Goal: Transaction & Acquisition: Book appointment/travel/reservation

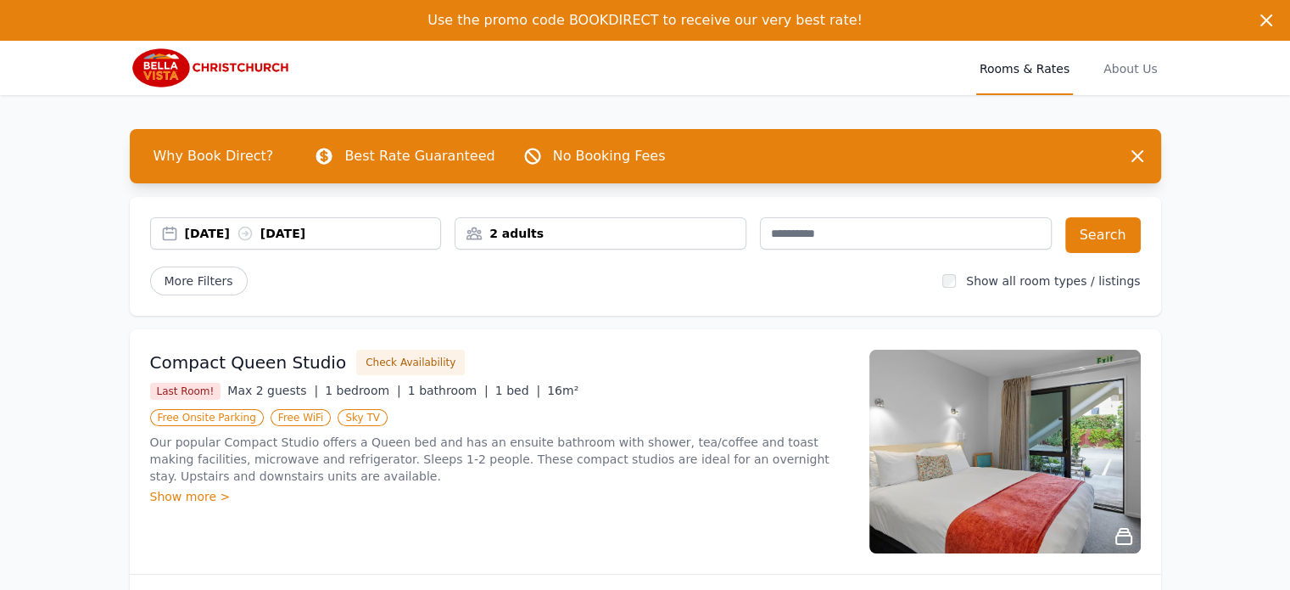
click at [528, 228] on div "2 adults" at bounding box center [601, 233] width 290 height 17
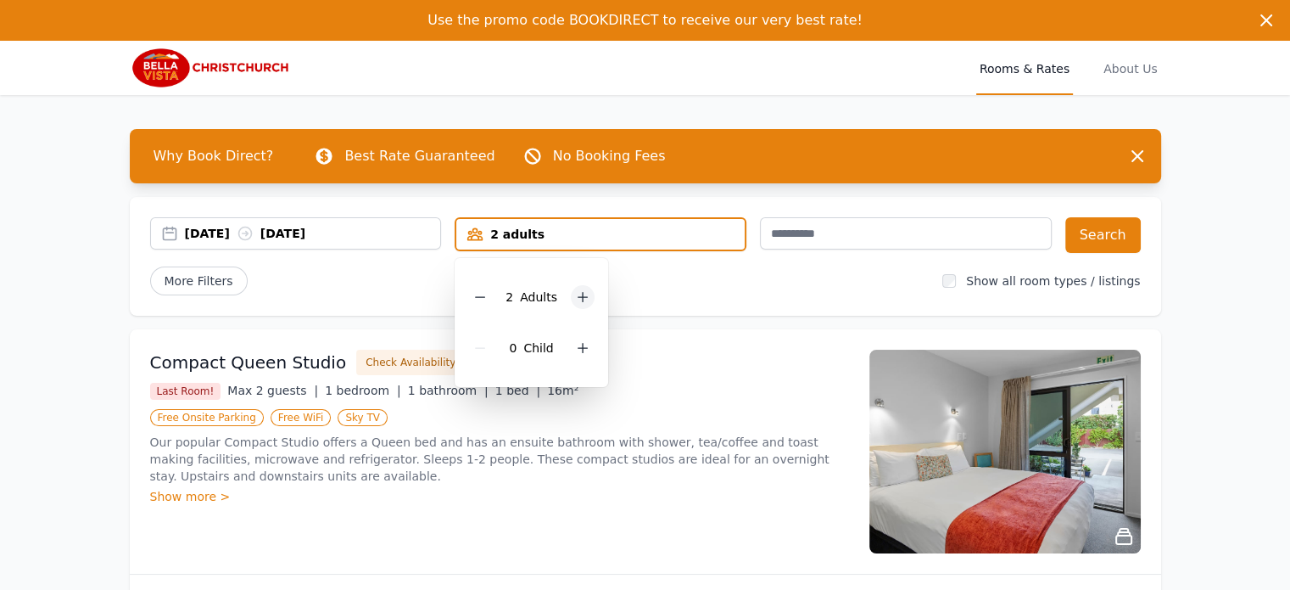
click at [577, 292] on icon at bounding box center [583, 297] width 14 height 14
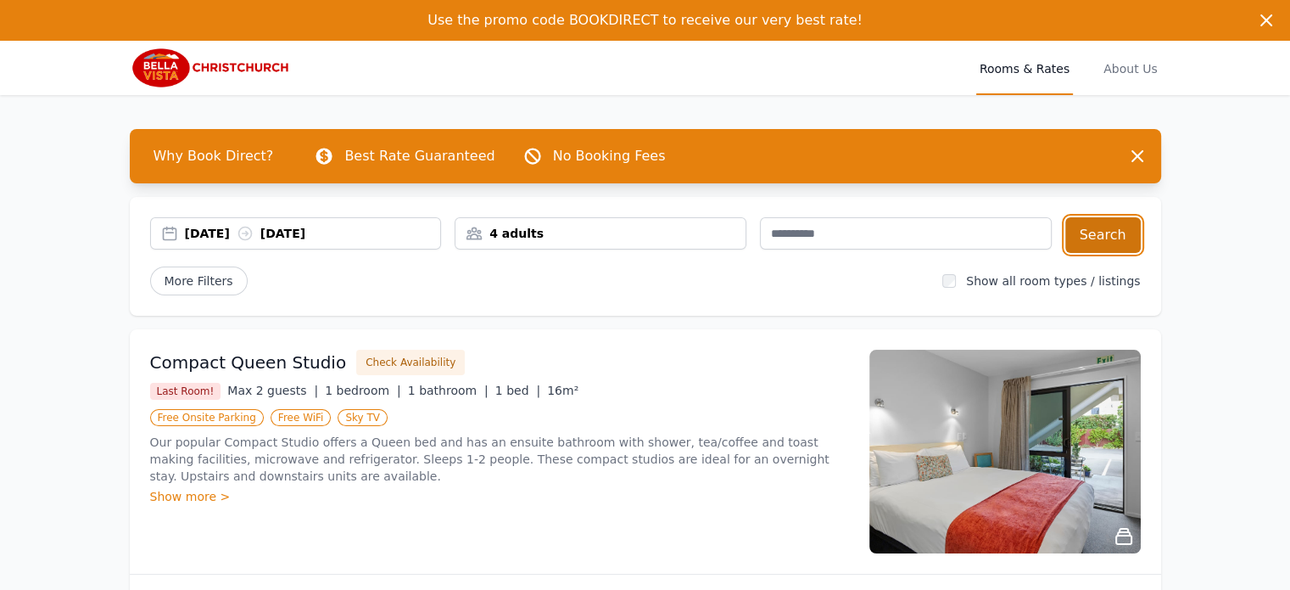
click at [1104, 231] on button "Search" at bounding box center [1102, 235] width 75 height 36
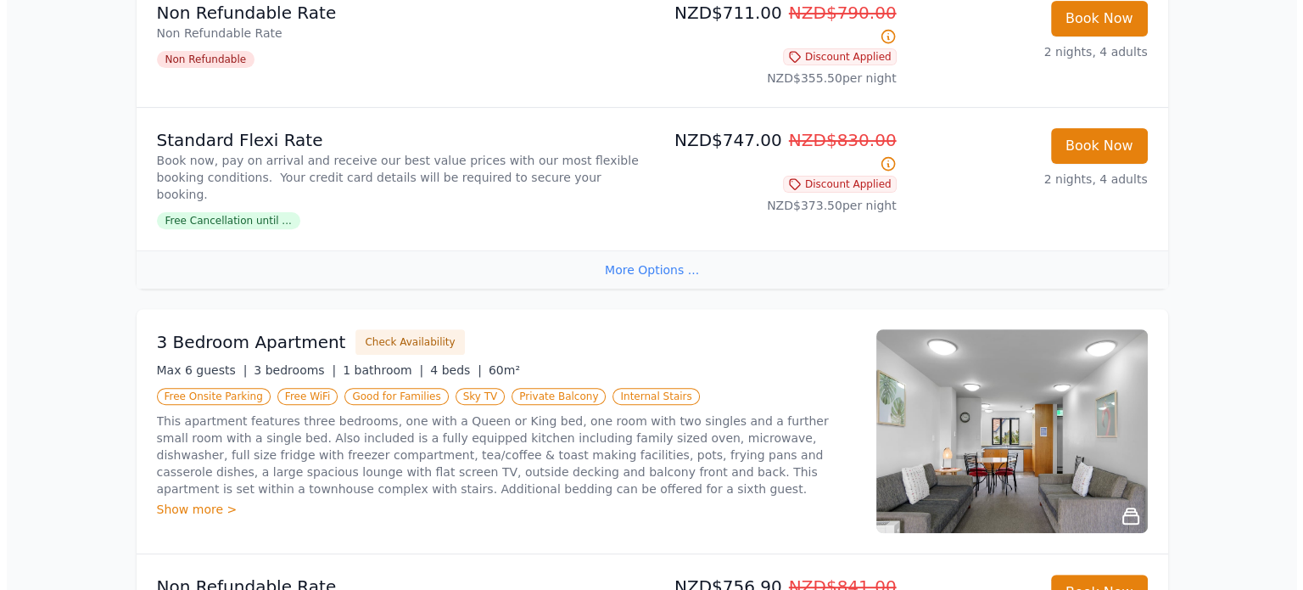
scroll to position [679, 0]
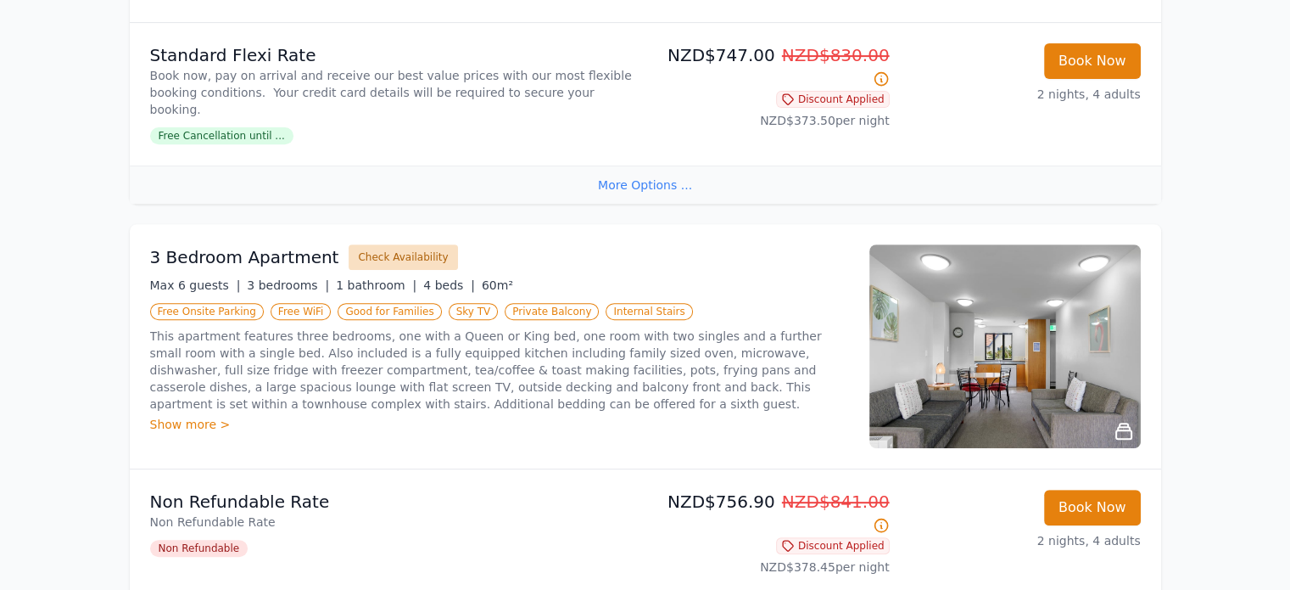
click at [389, 244] on button "Check Availability" at bounding box center [403, 256] width 109 height 25
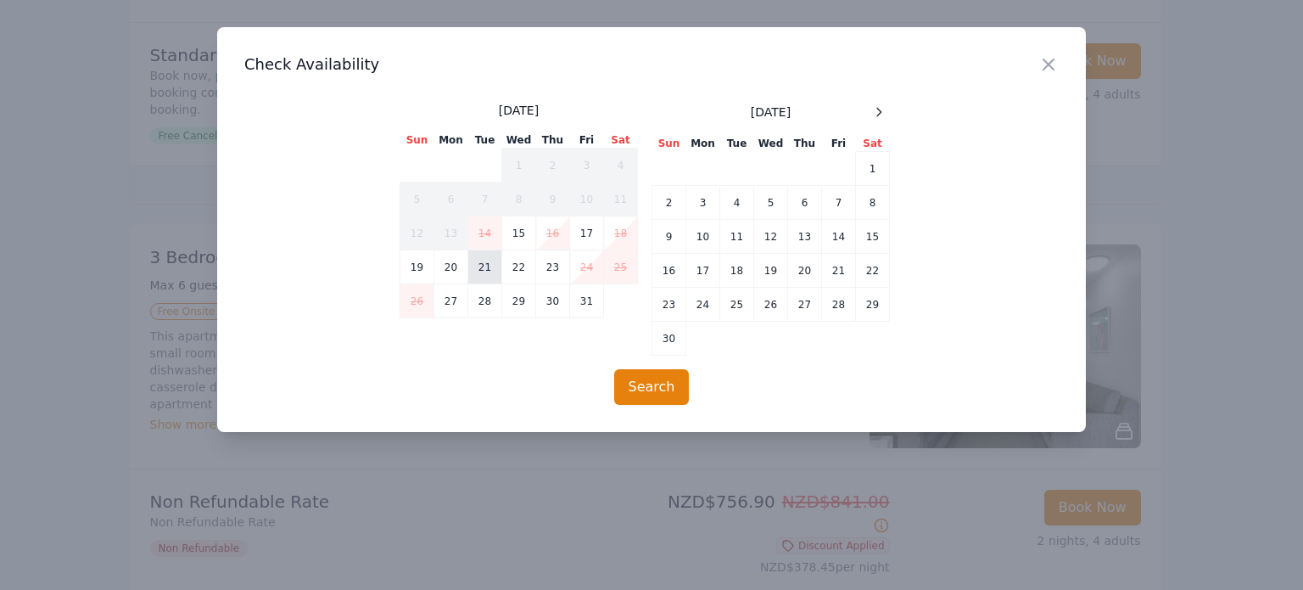
click at [480, 261] on td "21" at bounding box center [485, 267] width 34 height 34
click at [552, 262] on td "23" at bounding box center [553, 267] width 34 height 34
click at [658, 386] on button "Search" at bounding box center [651, 387] width 75 height 36
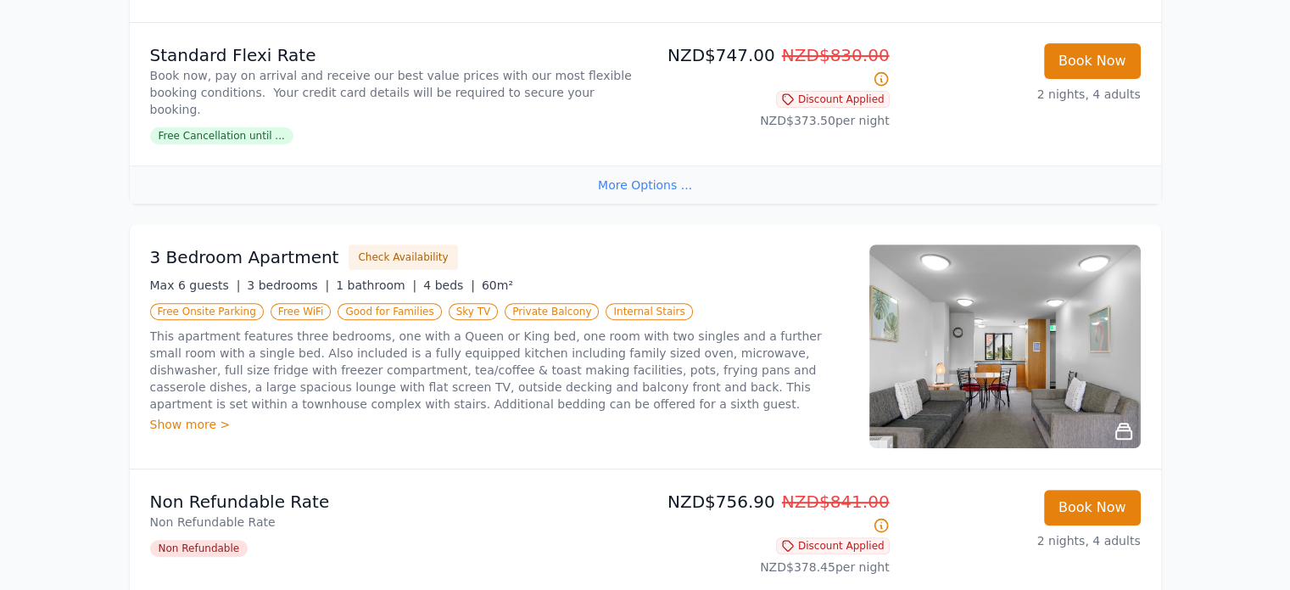
click at [182, 416] on div "Show more >" at bounding box center [499, 424] width 699 height 17
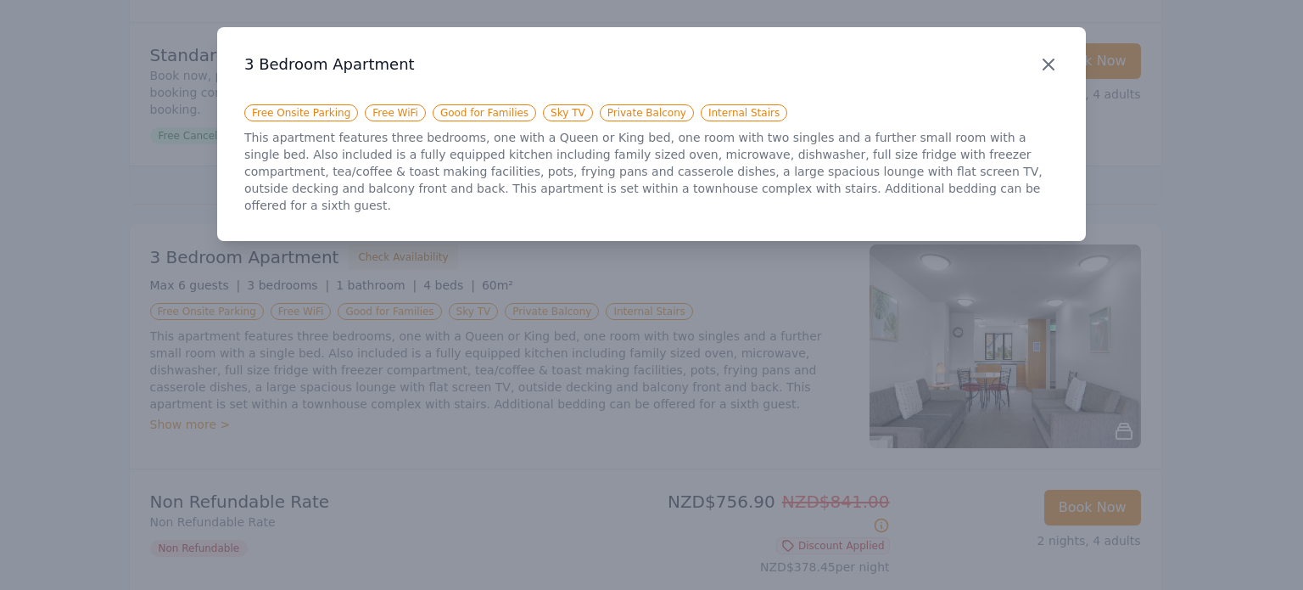
click at [1052, 59] on icon "button" at bounding box center [1048, 64] width 20 height 20
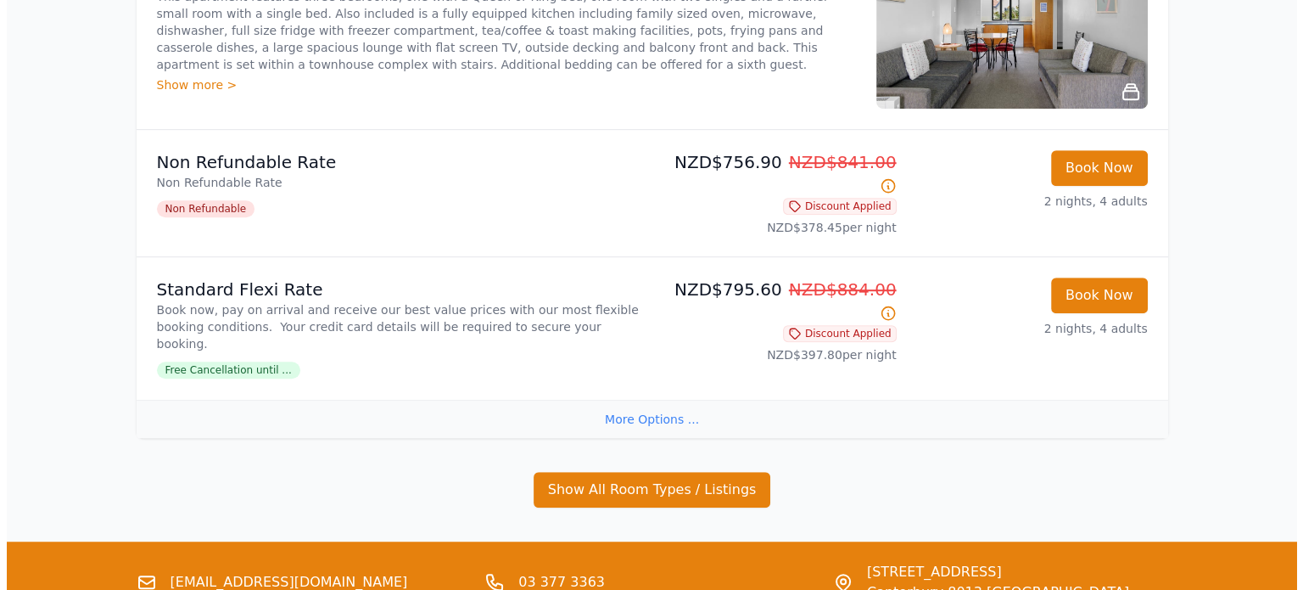
scroll to position [594, 0]
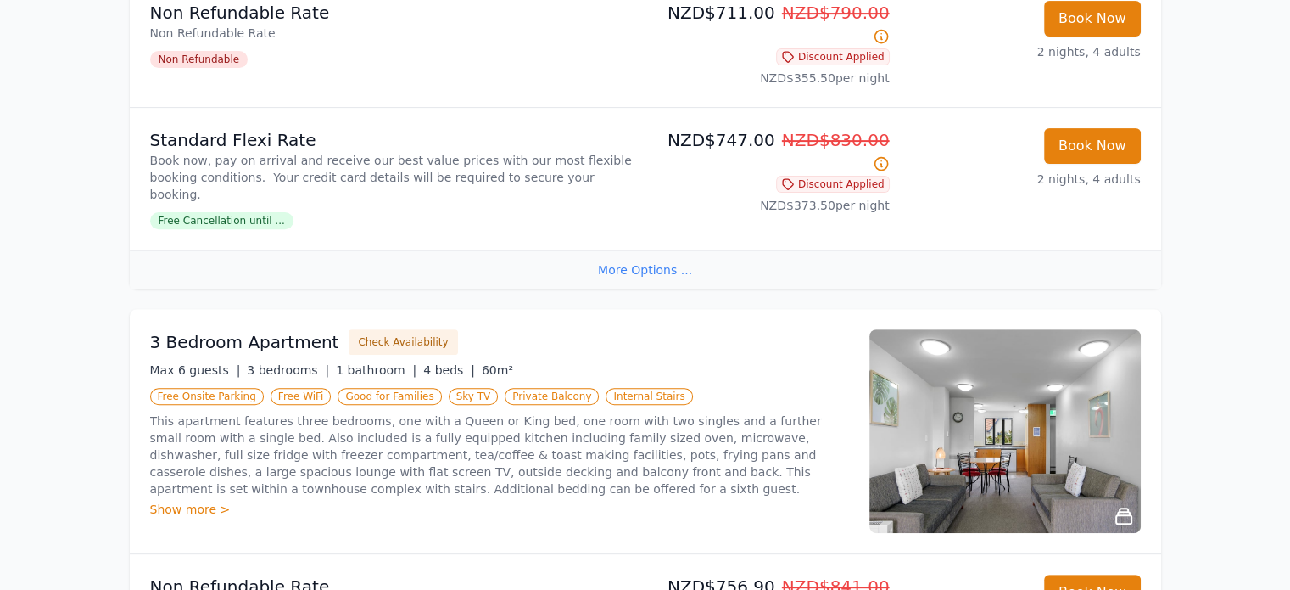
click at [992, 372] on img at bounding box center [1004, 431] width 271 height 204
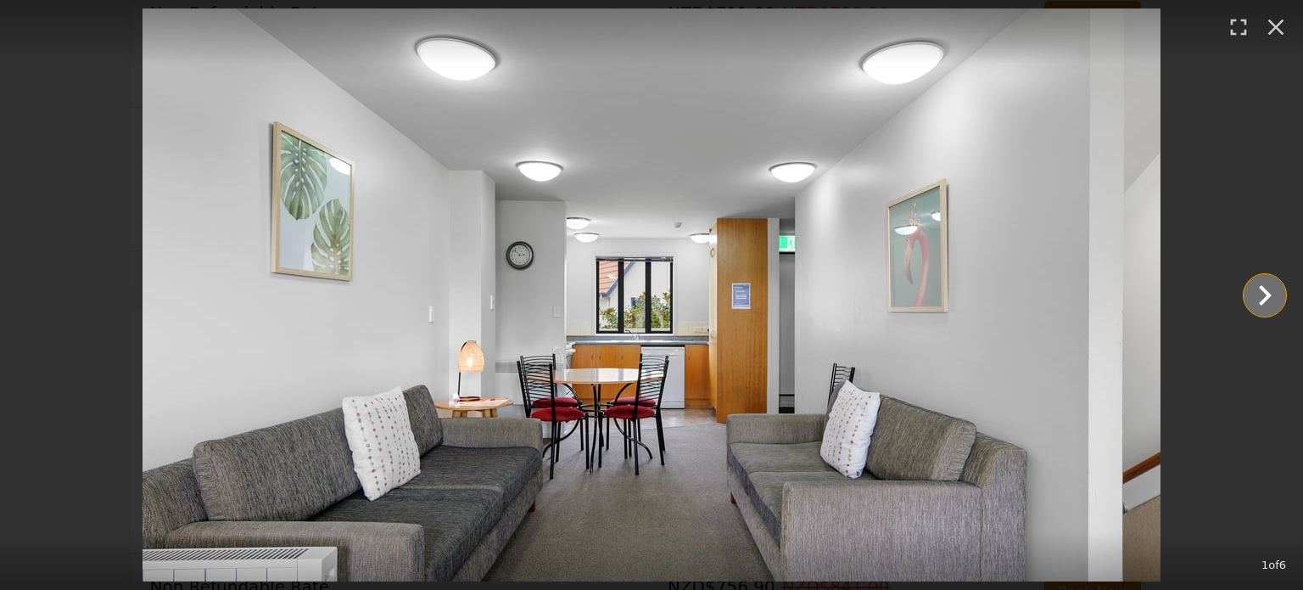
click at [1268, 288] on icon "Show slide 2 of 6" at bounding box center [1264, 295] width 41 height 41
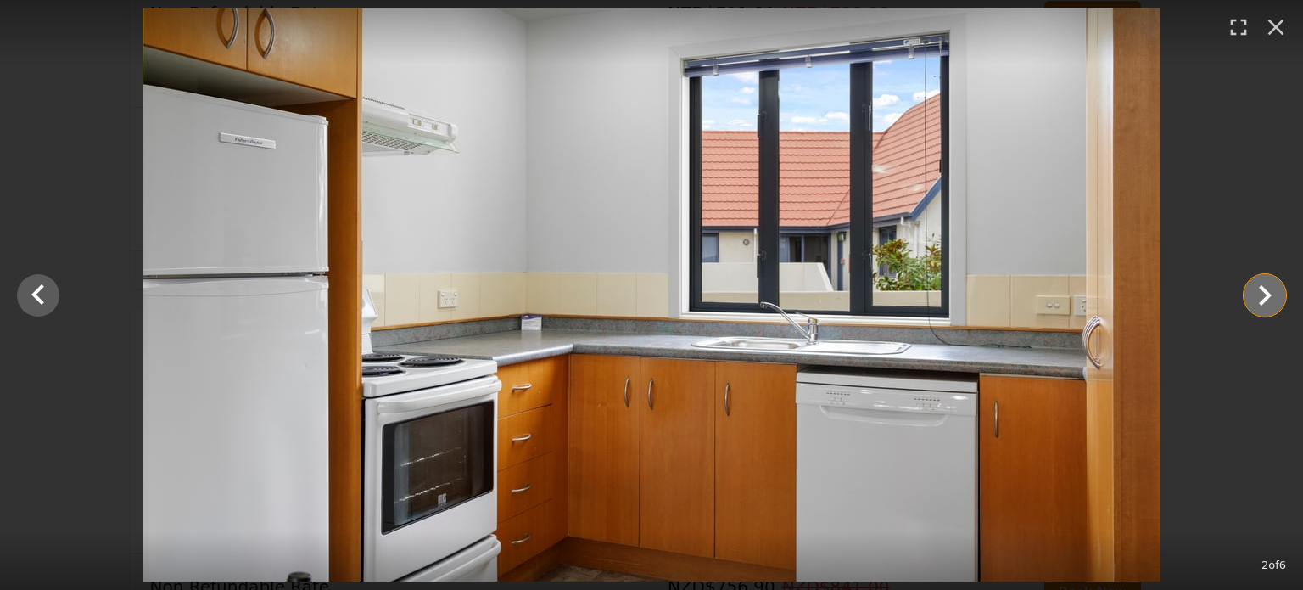
click at [1268, 288] on icon "Show slide 3 of 6" at bounding box center [1264, 295] width 41 height 41
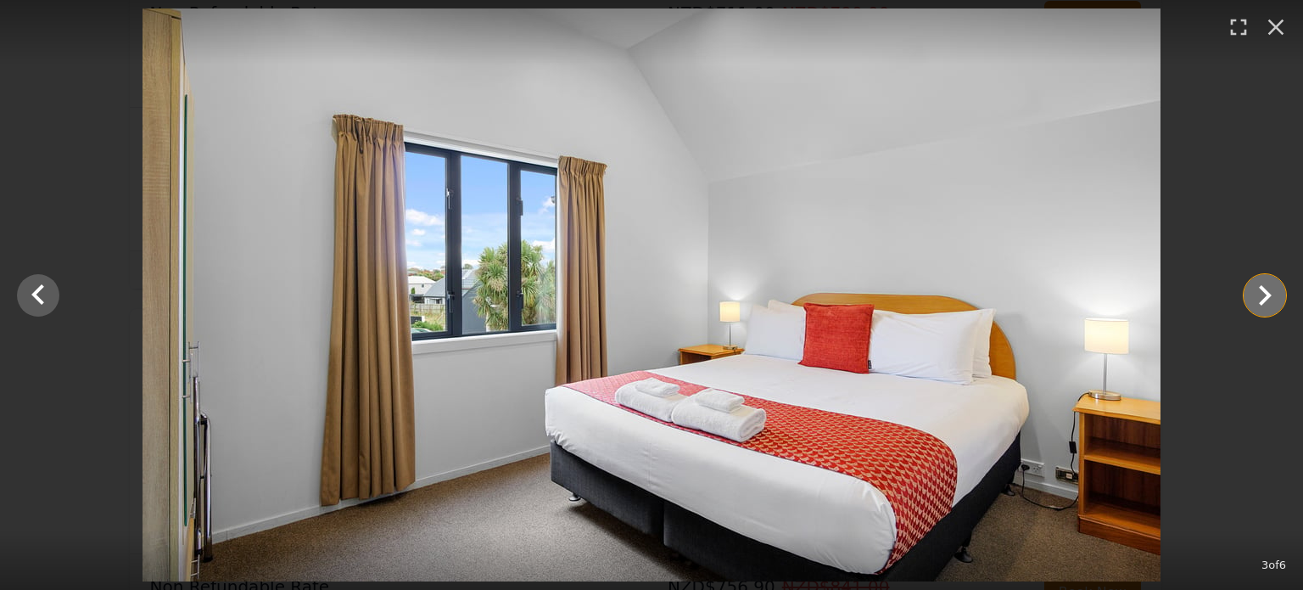
click at [1268, 288] on icon "Show slide 4 of 6" at bounding box center [1264, 295] width 41 height 41
